Goal: Task Accomplishment & Management: Complete application form

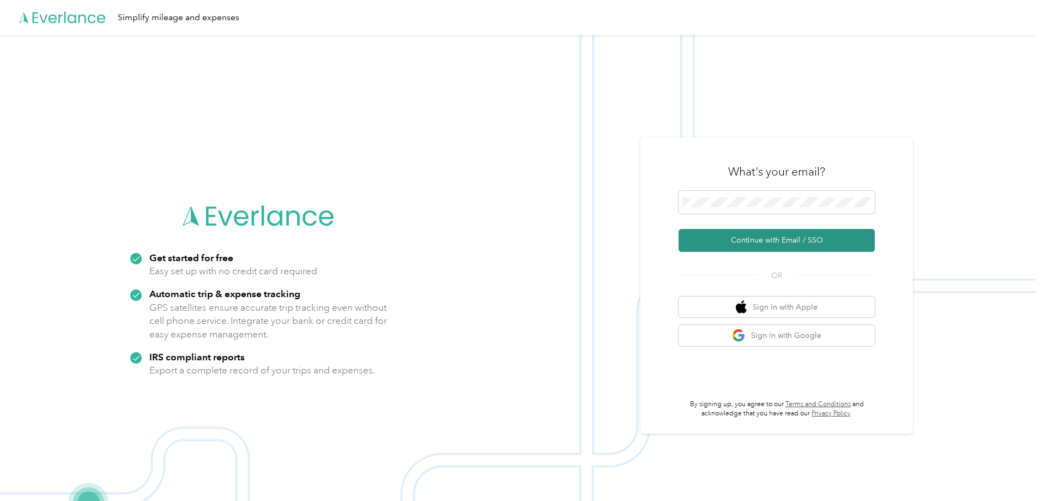
click at [753, 240] on button "Continue with Email / SSO" at bounding box center [777, 240] width 196 height 23
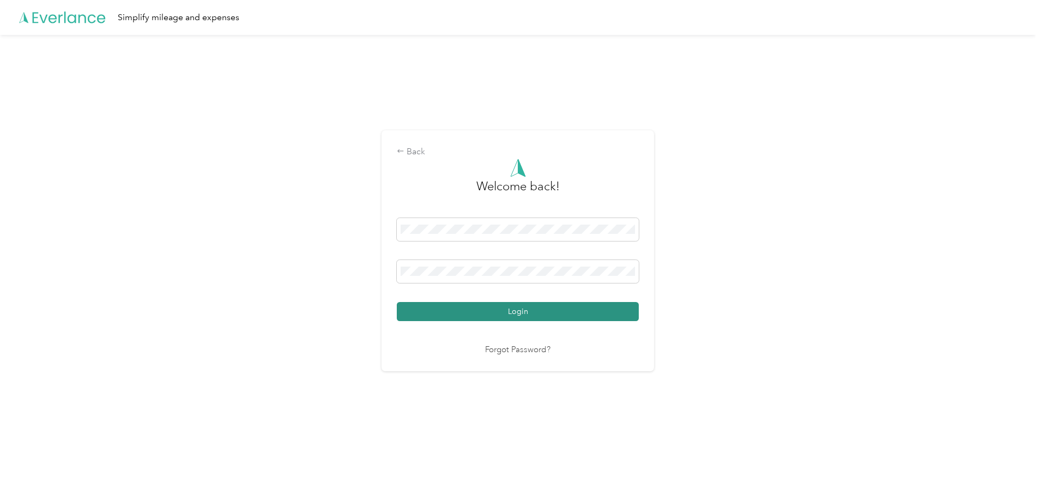
click at [508, 314] on button "Login" at bounding box center [518, 311] width 242 height 19
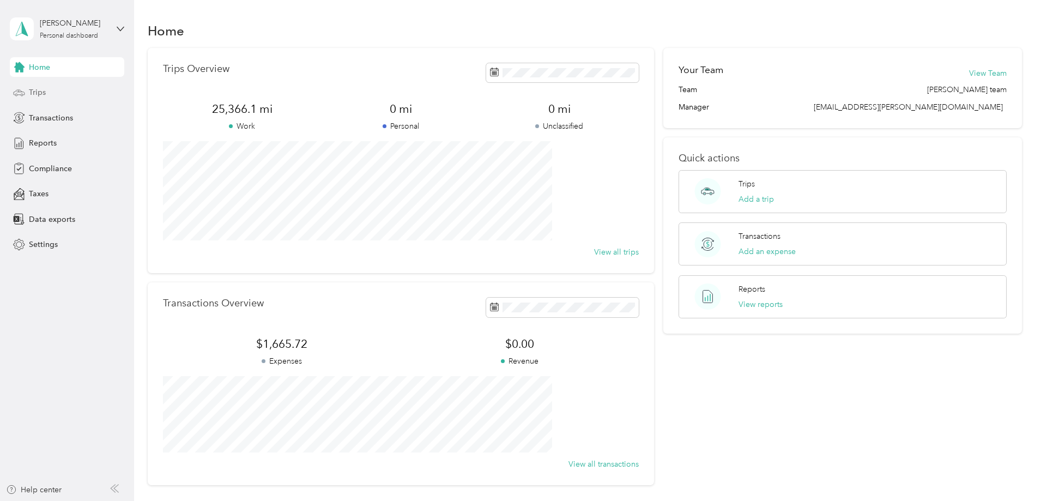
click at [38, 92] on span "Trips" at bounding box center [37, 92] width 17 height 11
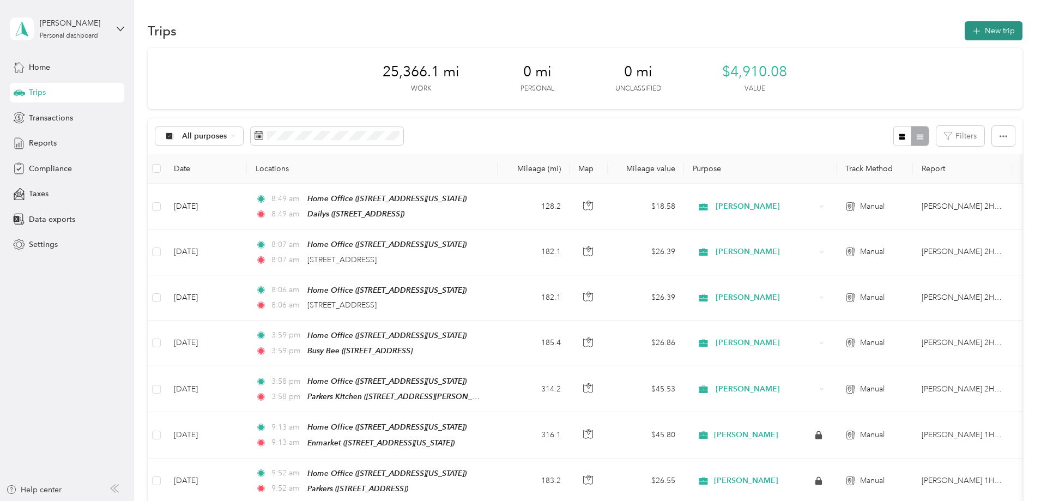
click at [965, 26] on button "New trip" at bounding box center [994, 30] width 58 height 19
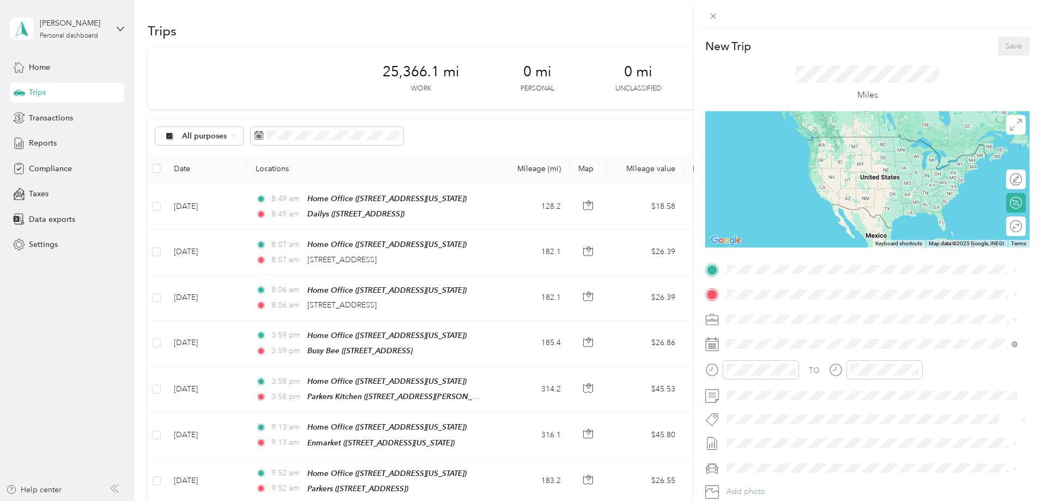
click at [774, 322] on span "[STREET_ADDRESS][US_STATE]" at bounding box center [801, 323] width 109 height 9
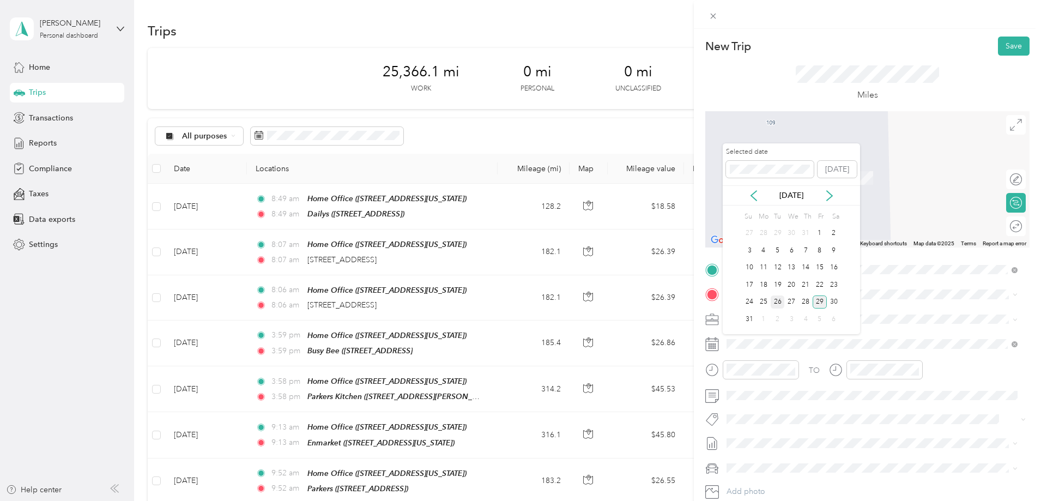
click at [778, 300] on div "26" at bounding box center [778, 302] width 14 height 14
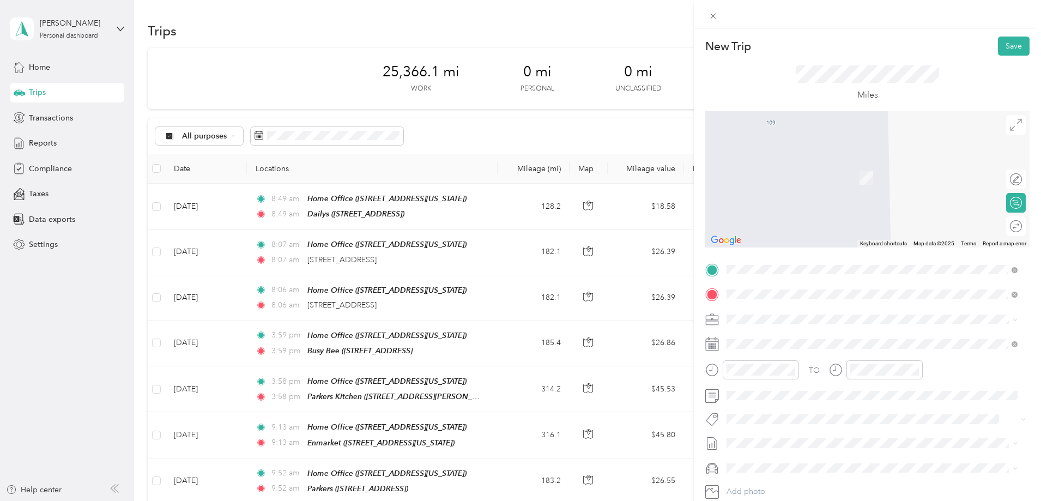
click at [814, 422] on span "[STREET_ADDRESS]" at bounding box center [781, 425] width 69 height 9
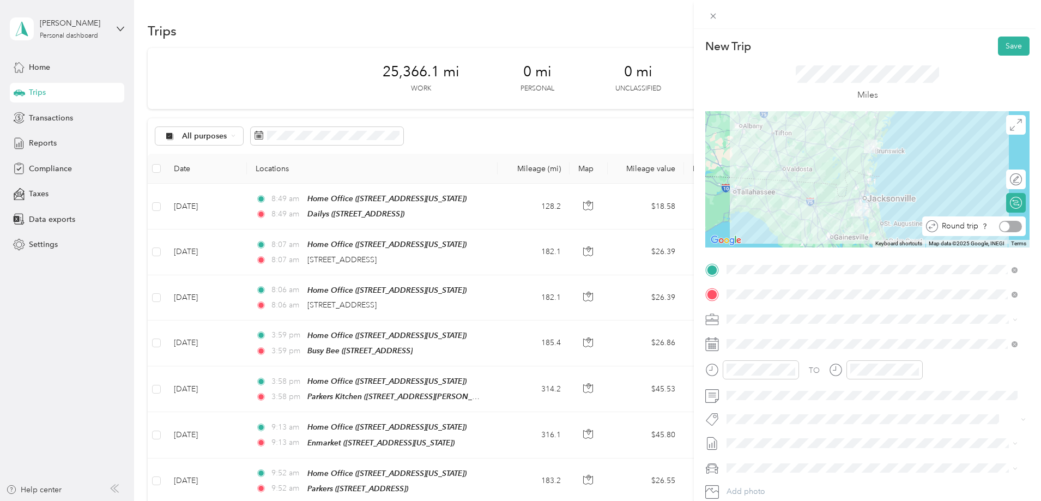
click at [1010, 225] on div at bounding box center [1010, 226] width 23 height 11
click at [1008, 44] on button "Save" at bounding box center [1014, 46] width 32 height 19
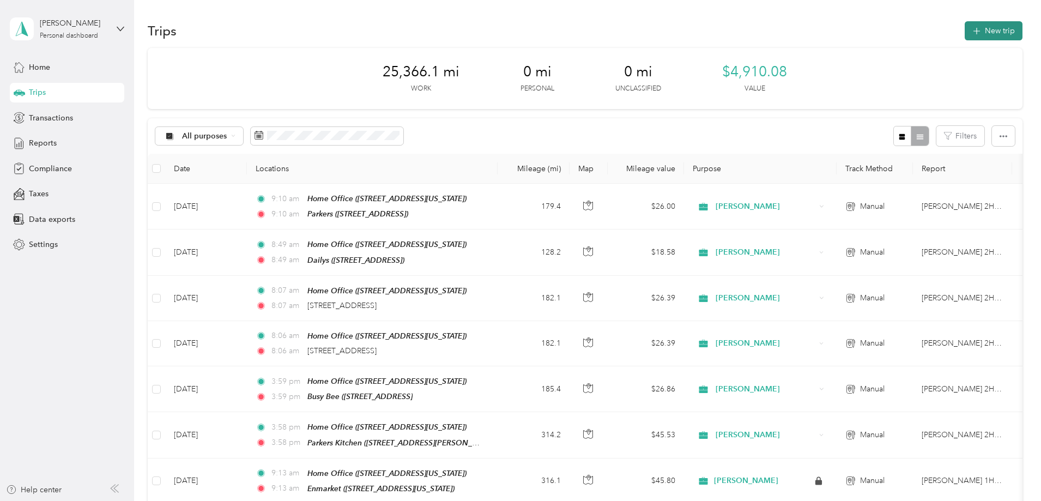
click at [965, 31] on button "New trip" at bounding box center [994, 30] width 58 height 19
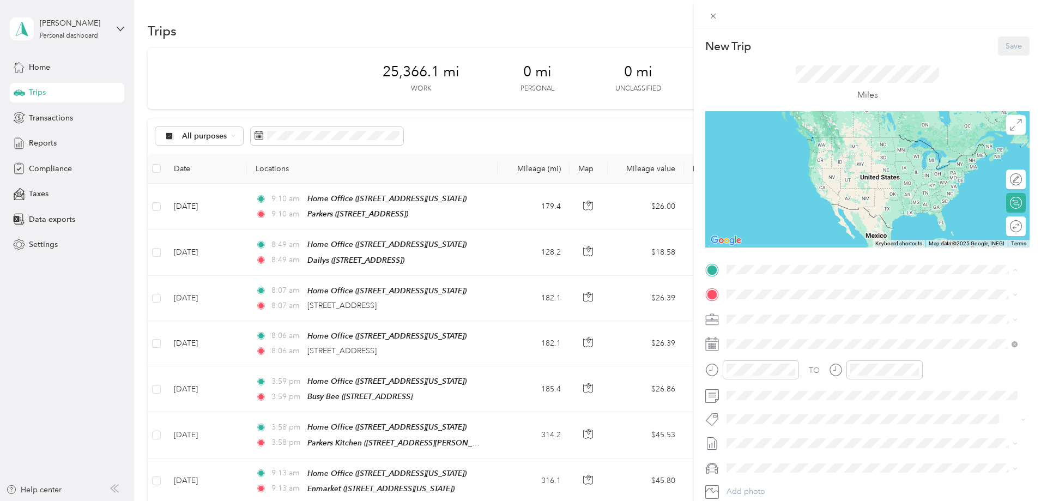
click at [764, 316] on div "Home Office [STREET_ADDRESS][US_STATE]" at bounding box center [801, 319] width 109 height 23
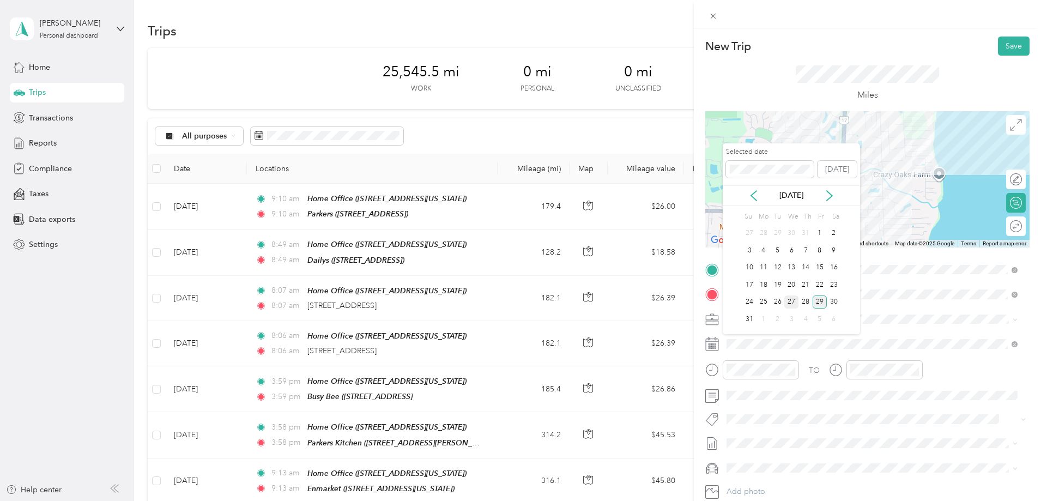
click at [792, 304] on div "27" at bounding box center [791, 302] width 14 height 14
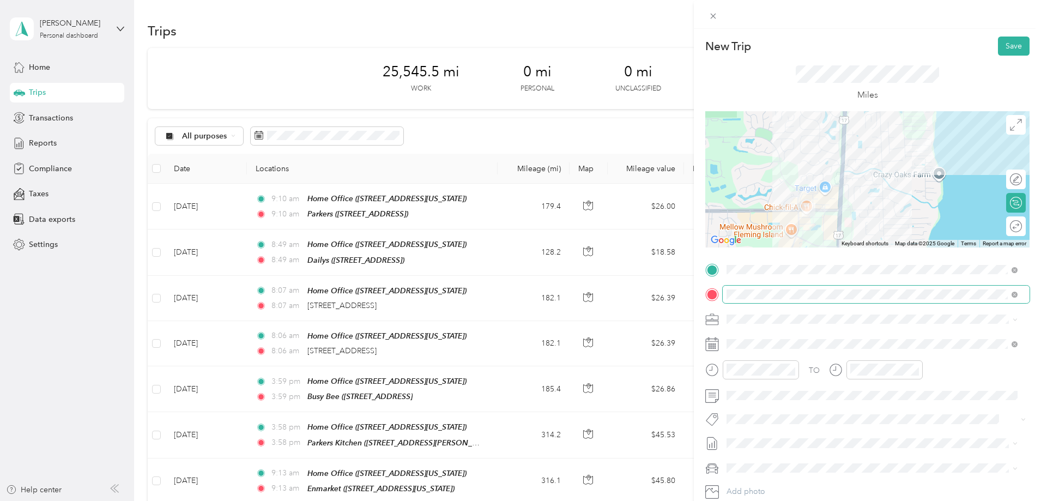
click at [1012, 297] on span at bounding box center [1015, 293] width 6 height 9
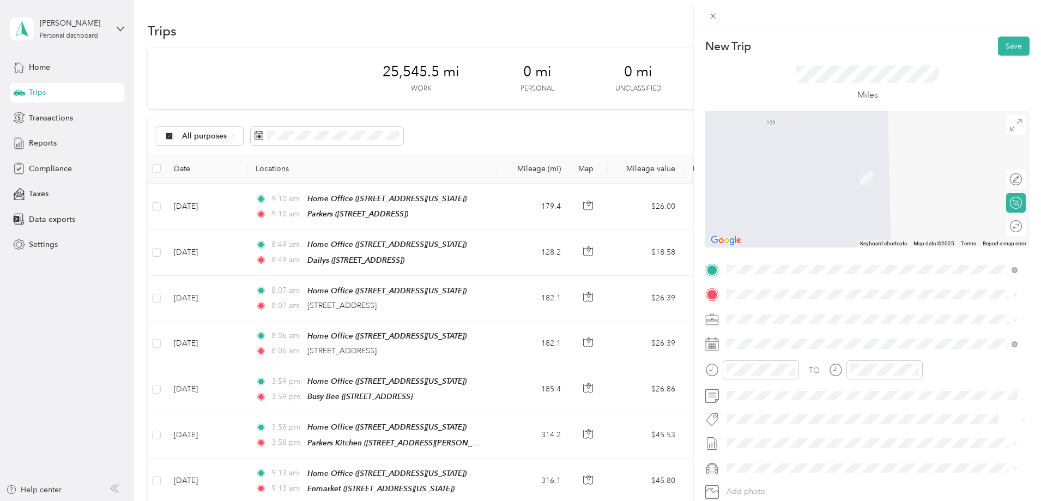
click at [817, 350] on span "[STREET_ADDRESS]" at bounding box center [781, 352] width 69 height 9
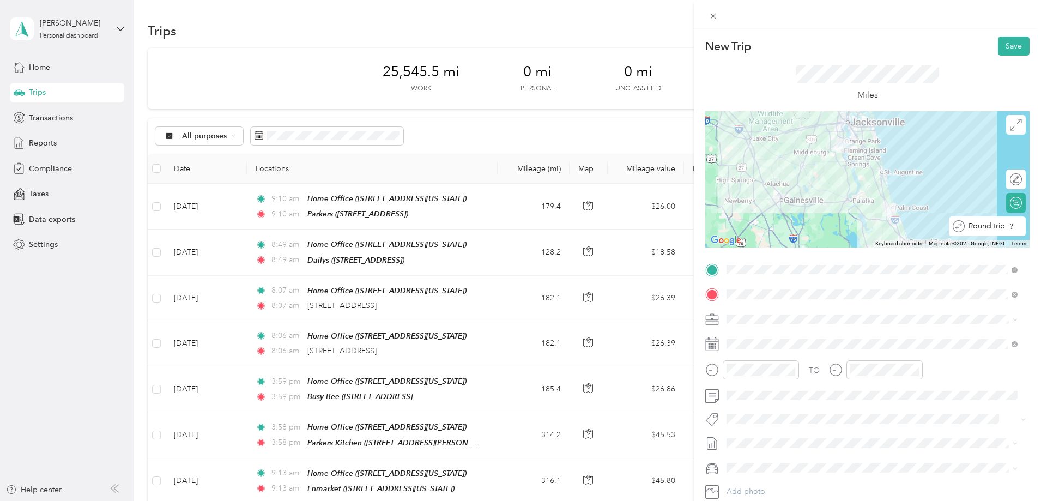
click at [1026, 229] on div at bounding box center [1026, 226] width 0 height 11
click at [1012, 46] on button "Save" at bounding box center [1014, 46] width 32 height 19
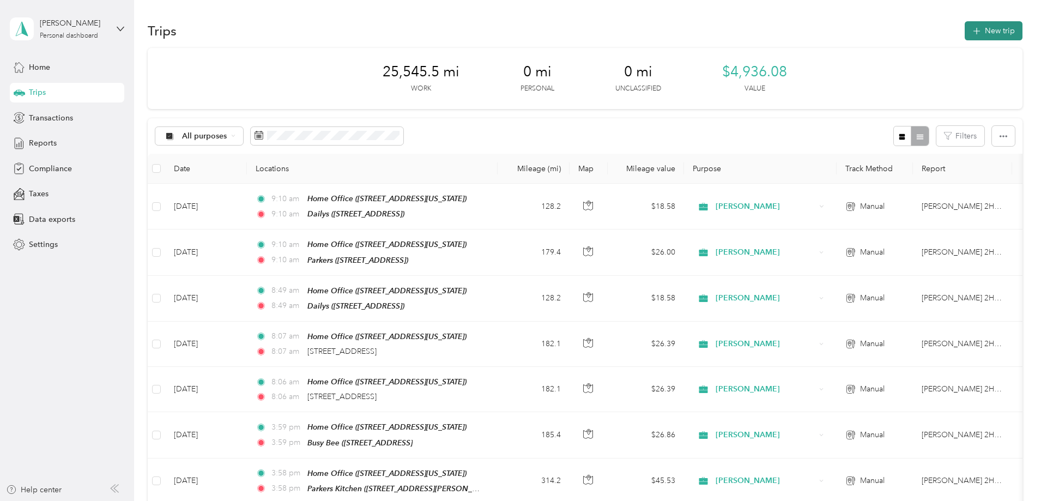
click at [965, 27] on button "New trip" at bounding box center [994, 30] width 58 height 19
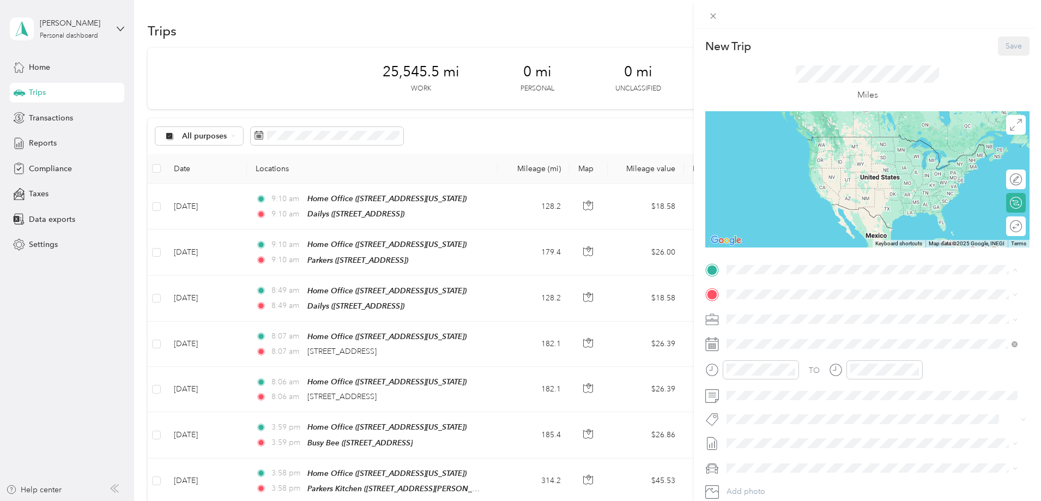
click at [773, 324] on span "[STREET_ADDRESS][US_STATE]" at bounding box center [801, 325] width 109 height 9
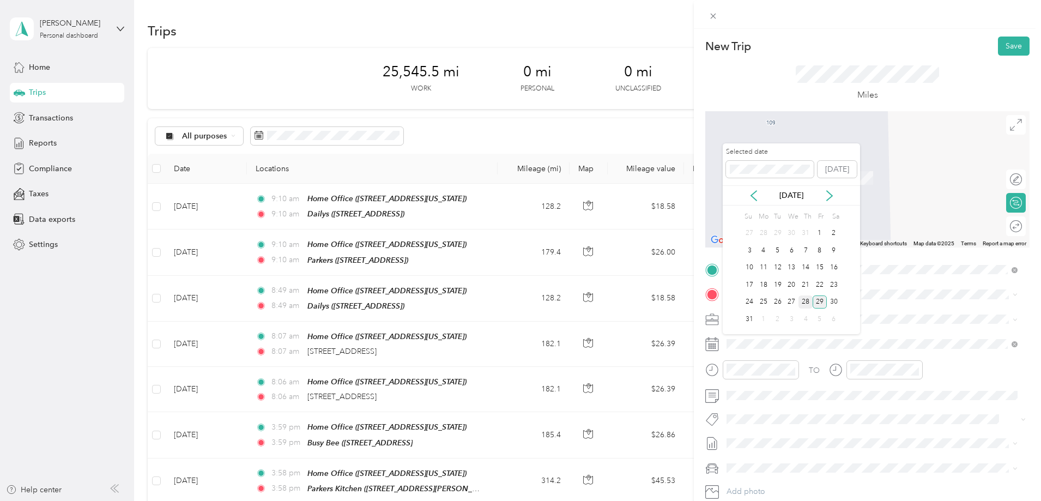
click at [804, 304] on div "28" at bounding box center [806, 302] width 14 height 14
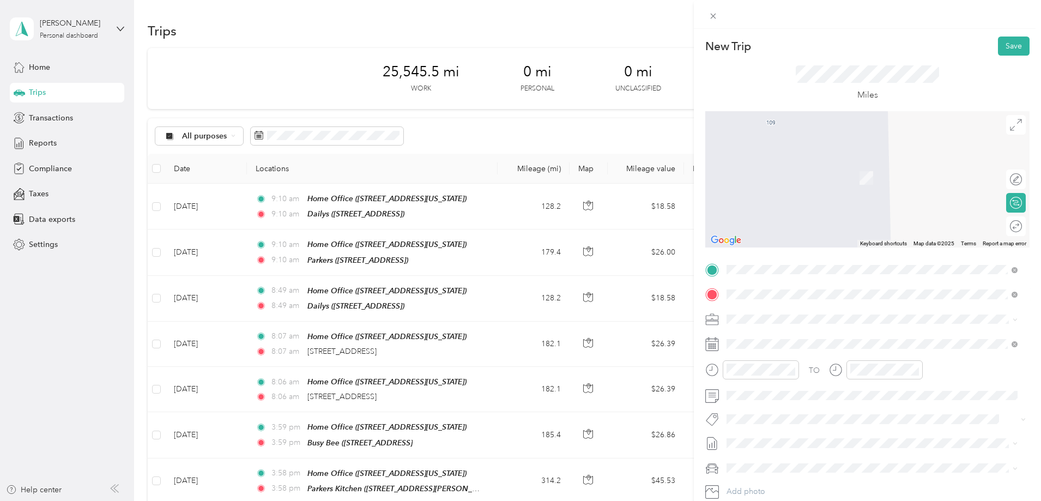
click at [838, 345] on div "Southwest [US_STATE] Oil [STREET_ADDRESS][PERSON_NAME][US_STATE]" at bounding box center [832, 344] width 170 height 23
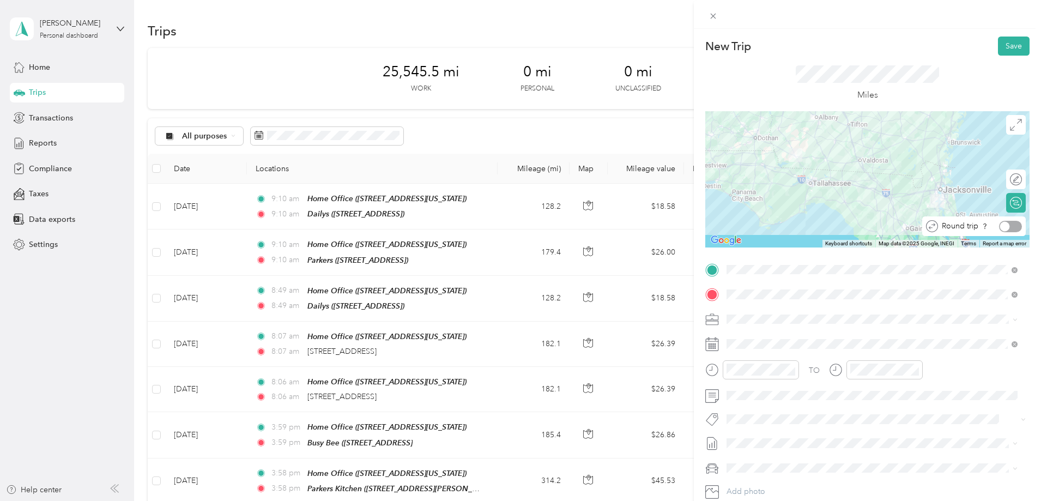
click at [1010, 229] on div at bounding box center [1010, 226] width 23 height 11
click at [1010, 44] on button "Save" at bounding box center [1014, 46] width 32 height 19
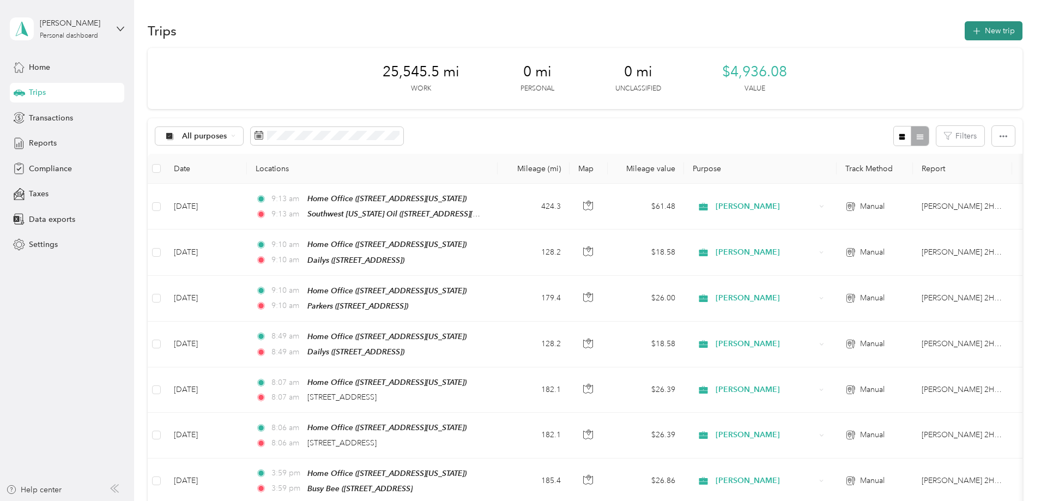
click at [965, 26] on button "New trip" at bounding box center [994, 30] width 58 height 19
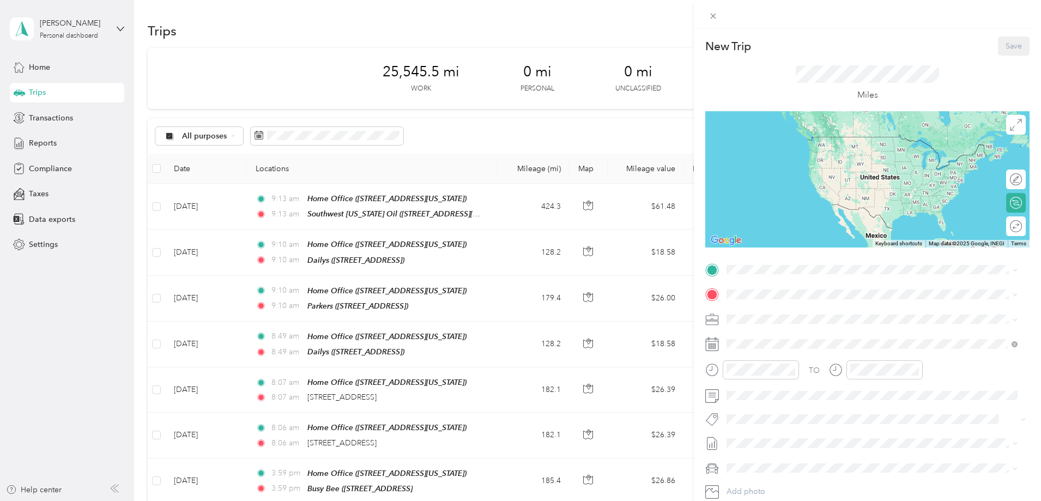
click at [776, 318] on div "Home Office [STREET_ADDRESS][US_STATE]" at bounding box center [801, 318] width 109 height 23
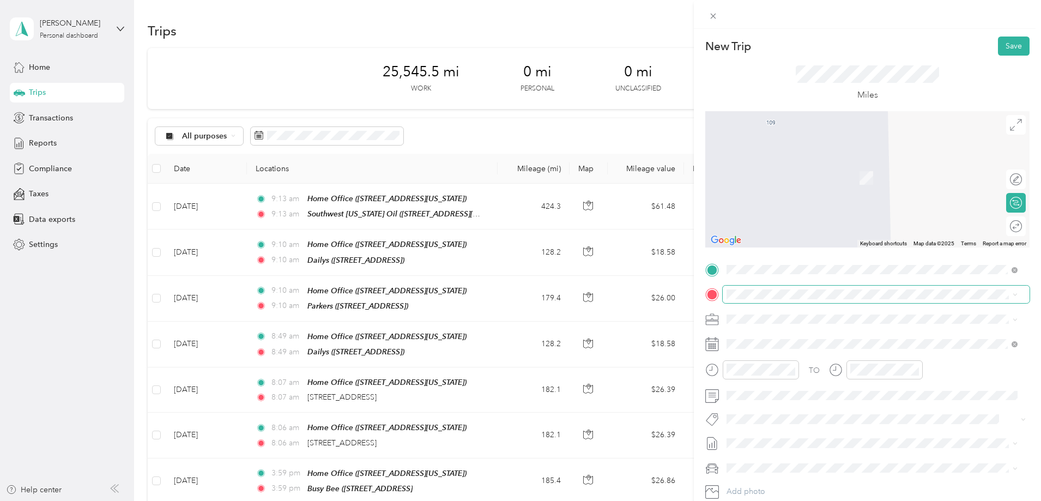
click at [757, 289] on span at bounding box center [876, 294] width 307 height 17
click at [806, 348] on div "TEAM Busy Bee [STREET_ADDRESS]" at bounding box center [782, 345] width 70 height 27
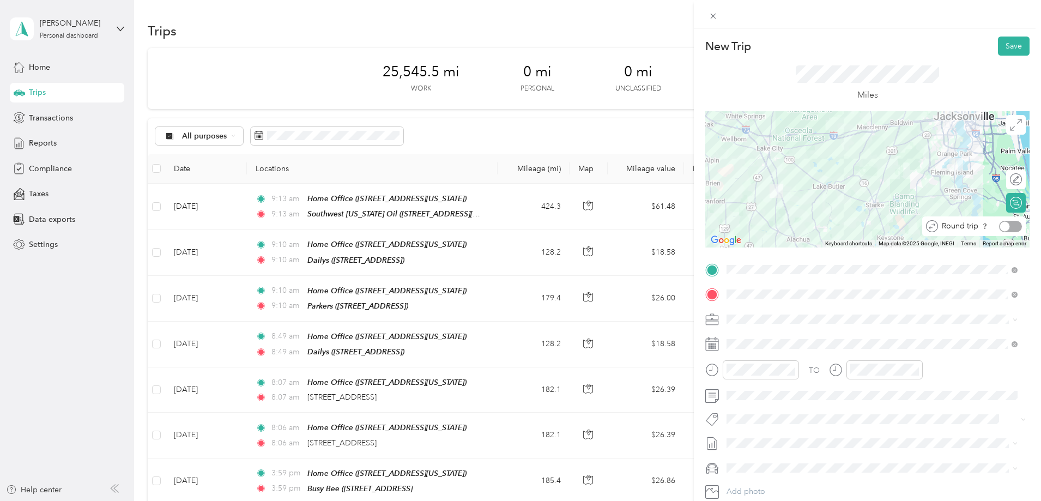
click at [1007, 227] on div at bounding box center [1010, 226] width 23 height 11
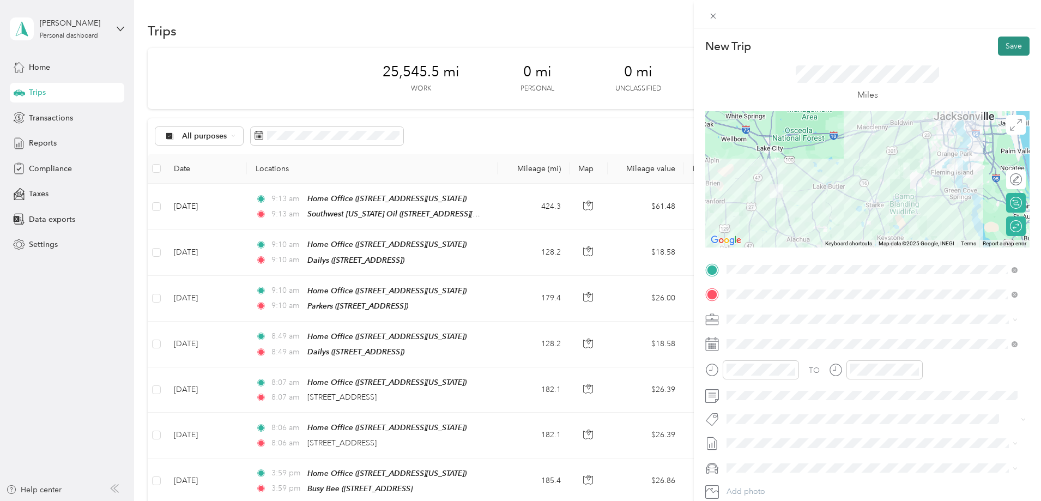
click at [1013, 40] on button "Save" at bounding box center [1014, 46] width 32 height 19
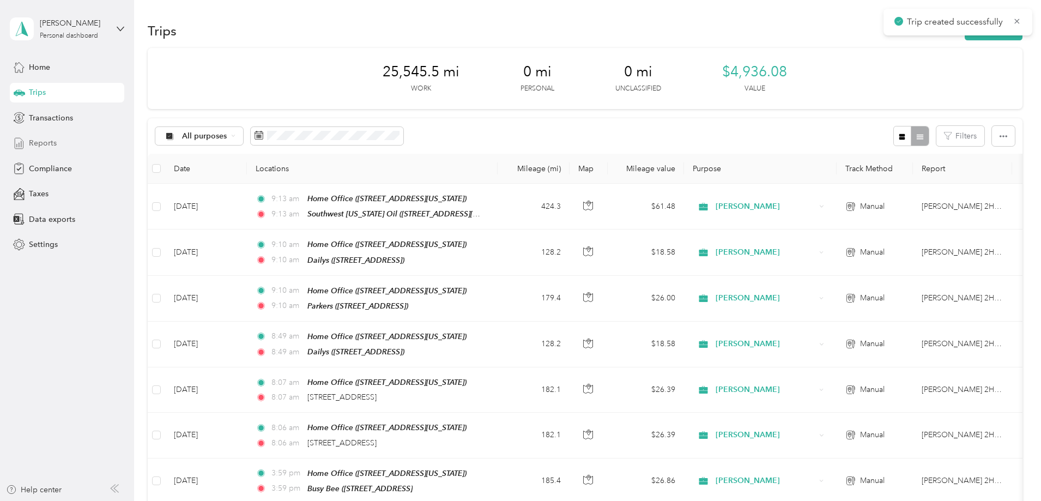
click at [44, 140] on span "Reports" at bounding box center [43, 142] width 28 height 11
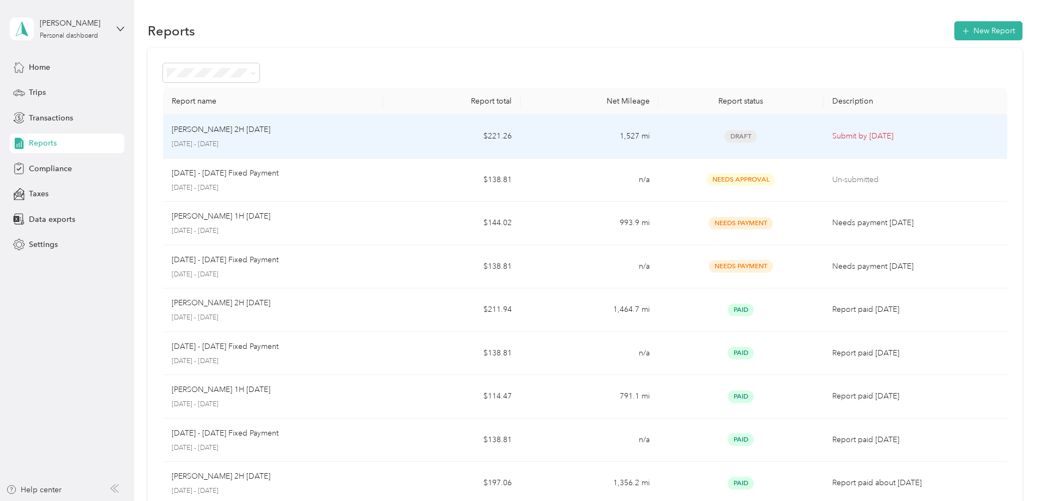
click at [374, 137] on div "[PERSON_NAME] 2H August [DATE] - [DATE]" at bounding box center [273, 137] width 203 height 26
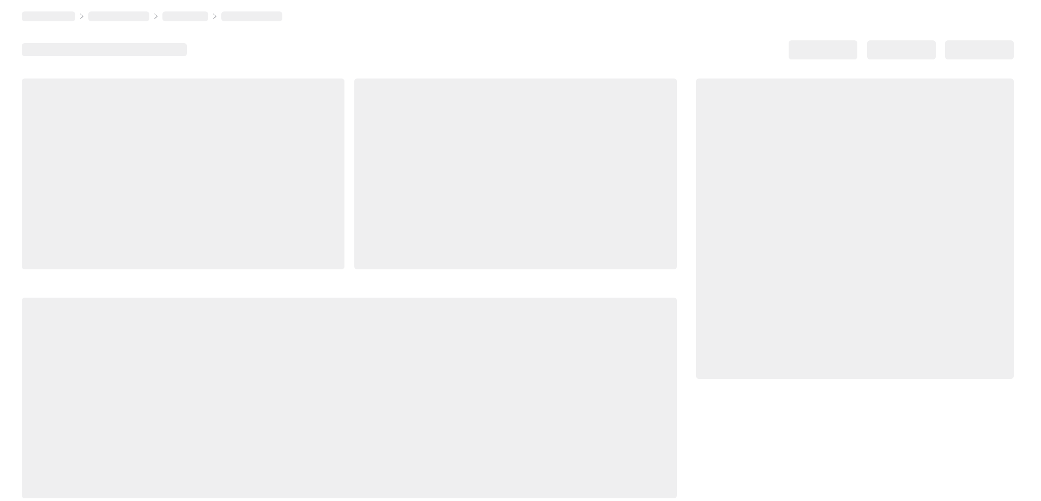
click at [385, 137] on div at bounding box center [515, 173] width 323 height 191
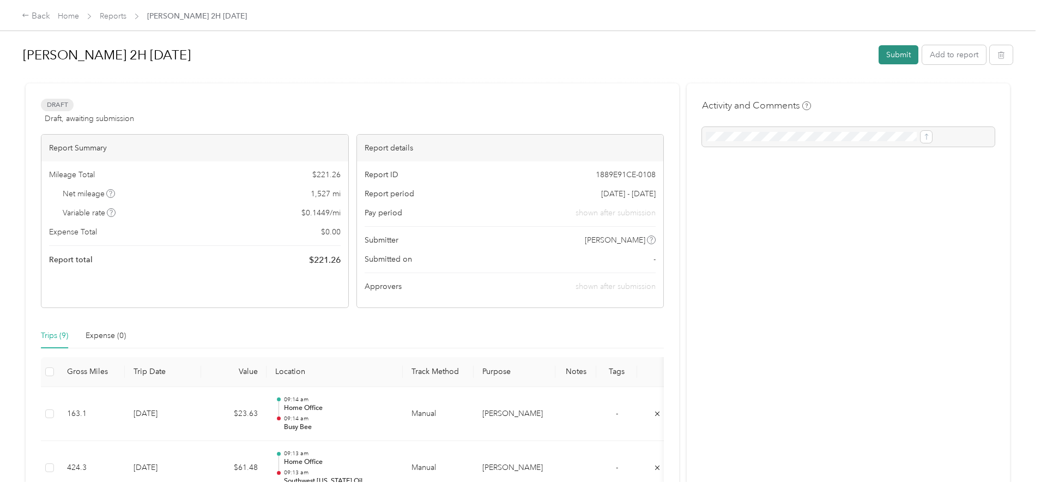
click at [879, 52] on button "Submit" at bounding box center [899, 54] width 40 height 19
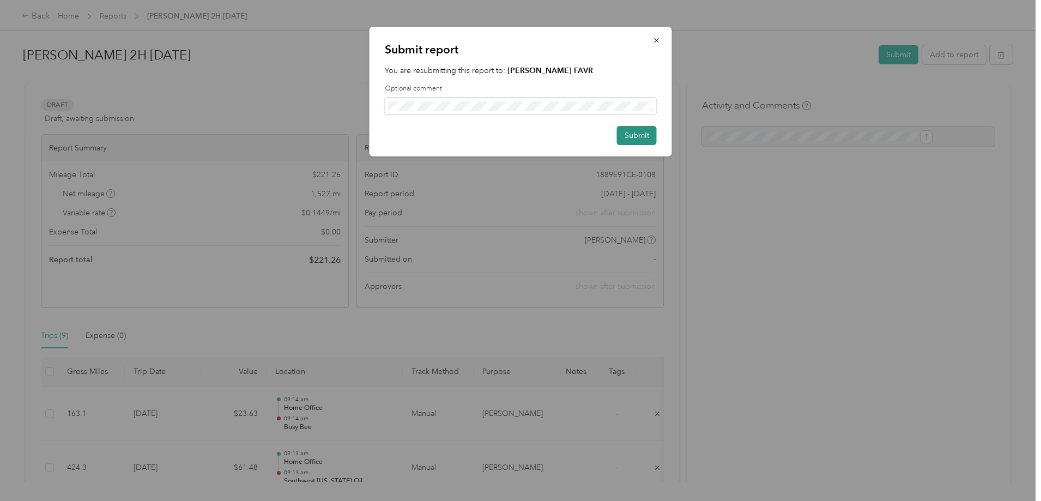
click at [651, 132] on button "Submit" at bounding box center [637, 135] width 40 height 19
